Goal: Check status

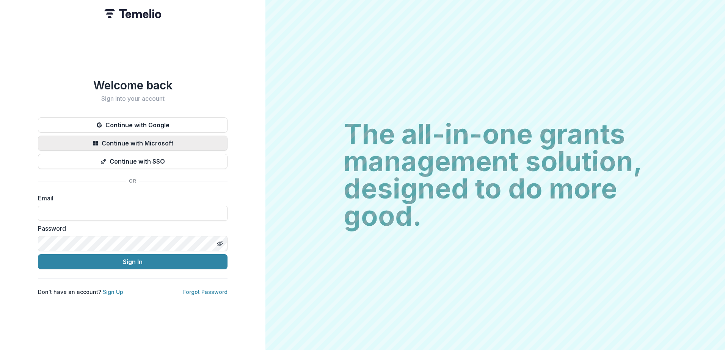
click at [153, 140] on button "Continue with Microsoft" at bounding box center [132, 143] width 189 height 15
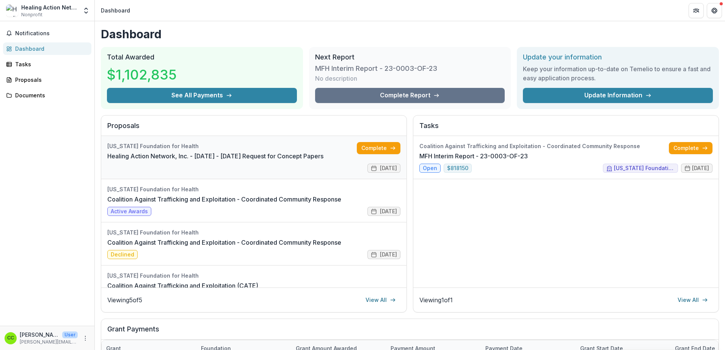
click at [323, 161] on link "Healing Action Network, Inc. - [DATE] - [DATE] Request for Concept Papers" at bounding box center [215, 156] width 216 height 9
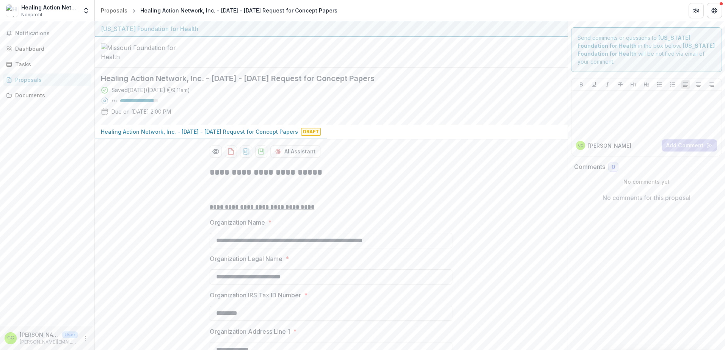
drag, startPoint x: 112, startPoint y: 169, endPoint x: 192, endPoint y: 171, distance: 80.0
click at [192, 119] on div "Saved [DATE] ( [DATE] 9:11am ) 88 % Due on [DATE] 2:00 PM" at bounding box center [325, 102] width 448 height 33
drag, startPoint x: 192, startPoint y: 171, endPoint x: 172, endPoint y: 168, distance: 19.6
copy p "Due on [DATE] 2:00 PM"
